Goal: Information Seeking & Learning: Learn about a topic

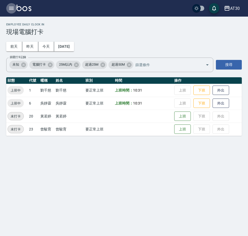
click at [14, 9] on icon "button" at bounding box center [11, 8] width 6 height 6
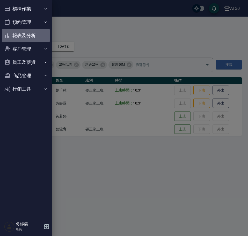
click at [32, 36] on button "報表及分析" at bounding box center [26, 35] width 48 height 13
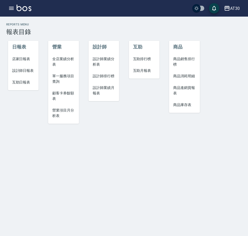
click at [105, 76] on span "設計師排行榜" at bounding box center [104, 75] width 22 height 5
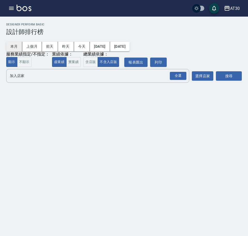
click at [14, 46] on button "本月" at bounding box center [14, 47] width 16 height 10
click at [181, 77] on div "全選" at bounding box center [178, 76] width 17 height 8
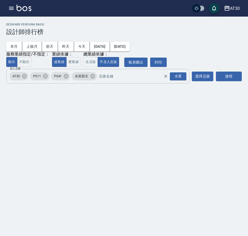
drag, startPoint x: 66, startPoint y: 77, endPoint x: 58, endPoint y: 77, distance: 7.5
click at [66, 77] on icon at bounding box center [66, 76] width 5 height 5
click at [46, 77] on icon at bounding box center [45, 76] width 5 height 5
click at [225, 75] on button "搜尋" at bounding box center [229, 76] width 26 height 10
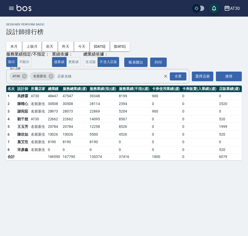
click at [164, 175] on div "AT30 [DATE] - [DATE] 設計師排行榜 列印時間： [DATE][PHONE_NUMBER]:43 Designer Perform Basi…" at bounding box center [124, 118] width 248 height 236
click at [12, 7] on icon "button" at bounding box center [11, 8] width 5 height 3
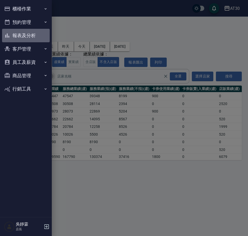
click at [28, 35] on button "報表及分析" at bounding box center [26, 35] width 48 height 13
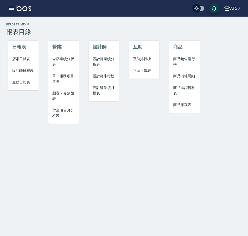
click at [95, 87] on span "設計師業績月報表" at bounding box center [104, 90] width 22 height 11
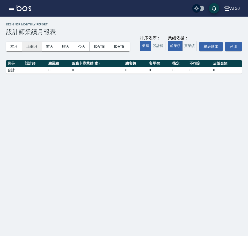
click at [34, 46] on button "上個月" at bounding box center [32, 47] width 20 height 10
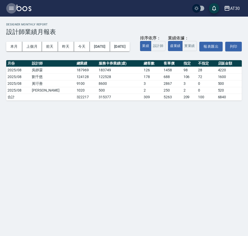
click at [12, 8] on icon "button" at bounding box center [11, 8] width 5 height 3
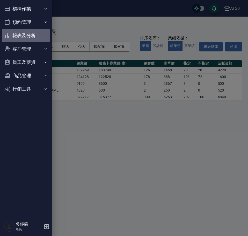
click at [33, 35] on button "報表及分析" at bounding box center [26, 35] width 48 height 13
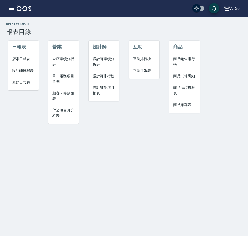
click at [61, 110] on span "營業項目月分析表" at bounding box center [63, 112] width 22 height 11
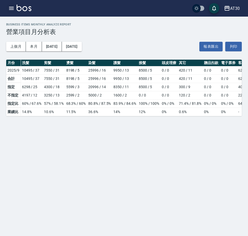
click at [9, 9] on icon "button" at bounding box center [11, 8] width 6 height 6
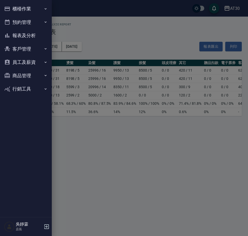
click at [33, 37] on button "報表及分析" at bounding box center [26, 35] width 48 height 13
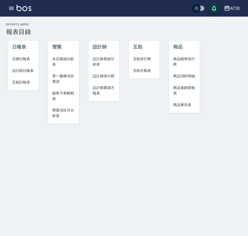
click at [98, 59] on span "設計師業績分析表" at bounding box center [104, 61] width 22 height 11
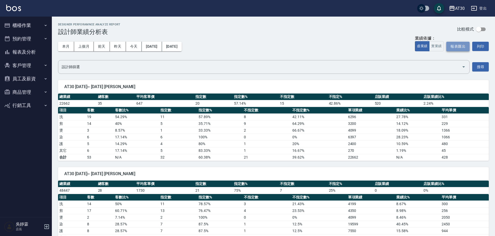
click at [248, 45] on button "報表匯出" at bounding box center [457, 47] width 23 height 10
click at [81, 46] on button "上個月" at bounding box center [84, 47] width 20 height 10
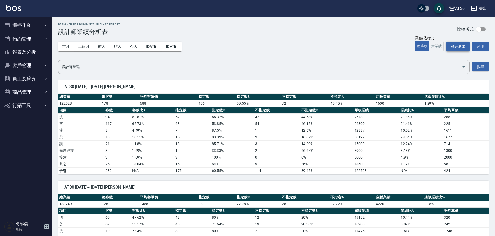
click at [248, 45] on button "報表匯出" at bounding box center [457, 47] width 23 height 10
click at [248, 46] on button "報表匯出" at bounding box center [457, 47] width 23 height 10
click at [248, 8] on div "AT30" at bounding box center [460, 8] width 10 height 6
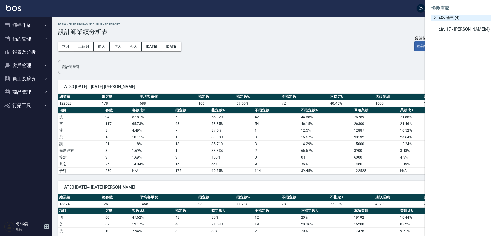
click at [248, 16] on span "全部(4)" at bounding box center [464, 18] width 50 height 6
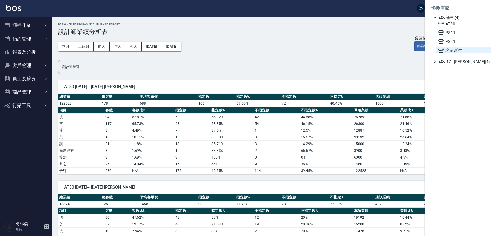
click at [248, 50] on span "名留新生" at bounding box center [463, 50] width 51 height 6
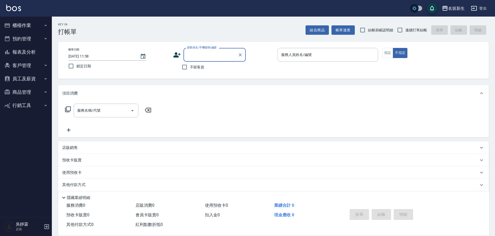
click at [35, 24] on button "櫃檯作業" at bounding box center [26, 25] width 48 height 13
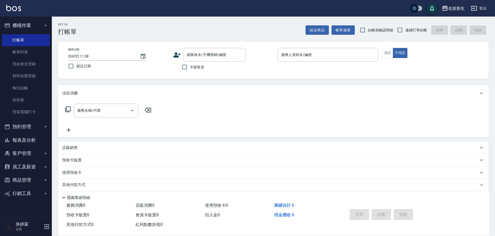
click at [31, 139] on button "報表及分析" at bounding box center [26, 139] width 48 height 13
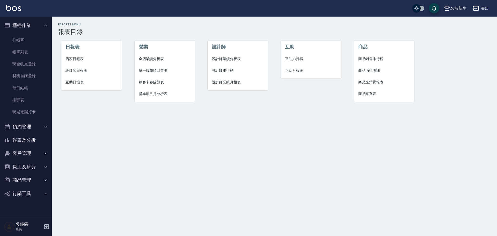
click at [232, 58] on span "設計師業績分析表" at bounding box center [238, 58] width 52 height 5
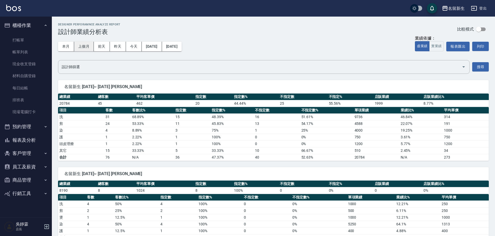
click at [81, 46] on button "上個月" at bounding box center [84, 47] width 20 height 10
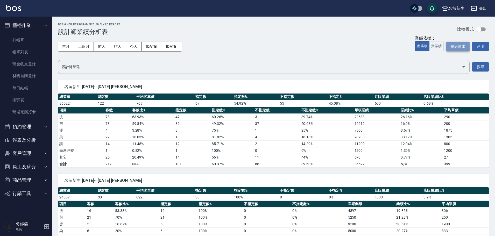
click at [457, 47] on button "報表匯出" at bounding box center [457, 47] width 23 height 10
click at [20, 53] on link "帳單列表" at bounding box center [26, 52] width 48 height 12
